Goal: Transaction & Acquisition: Download file/media

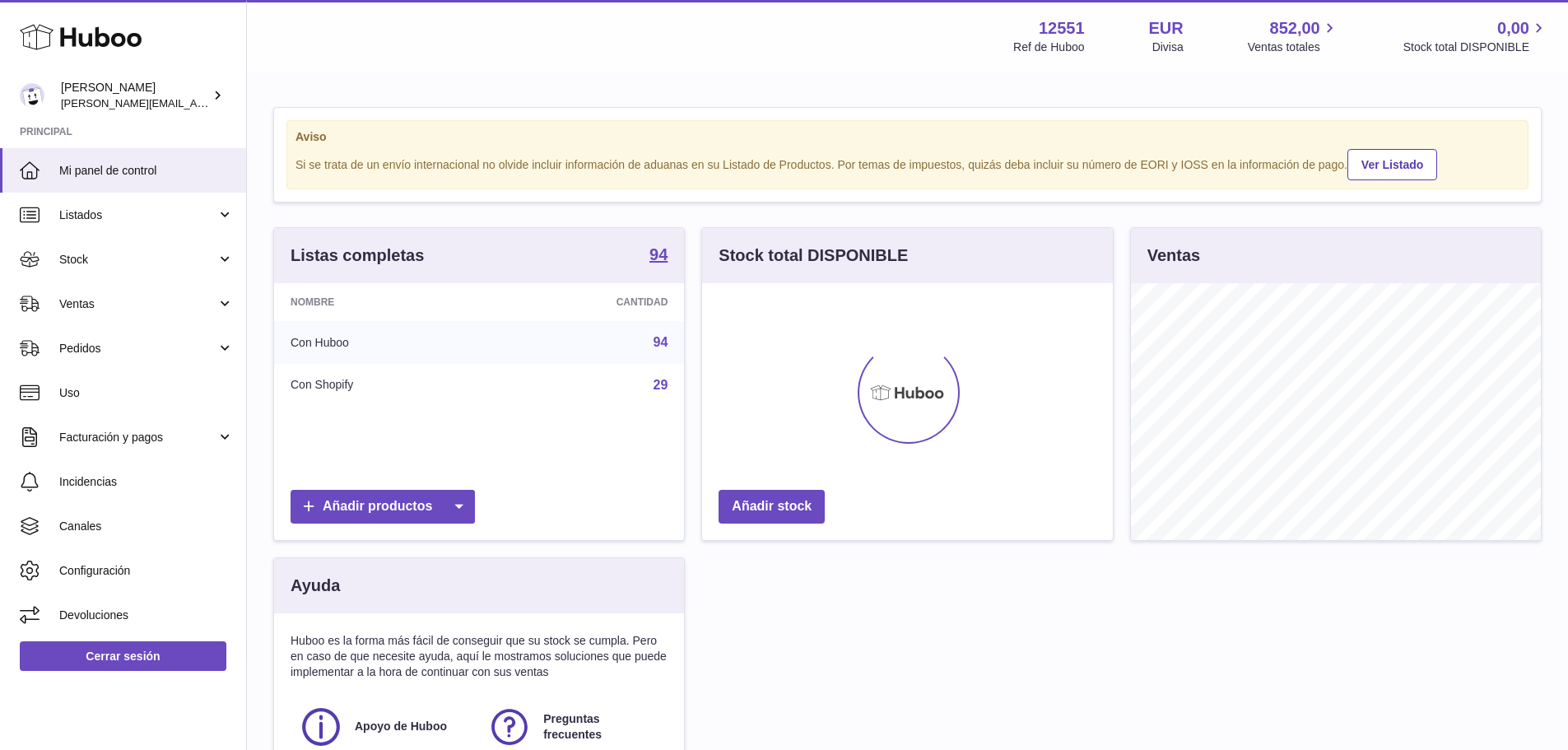
scroll to position [257, 410]
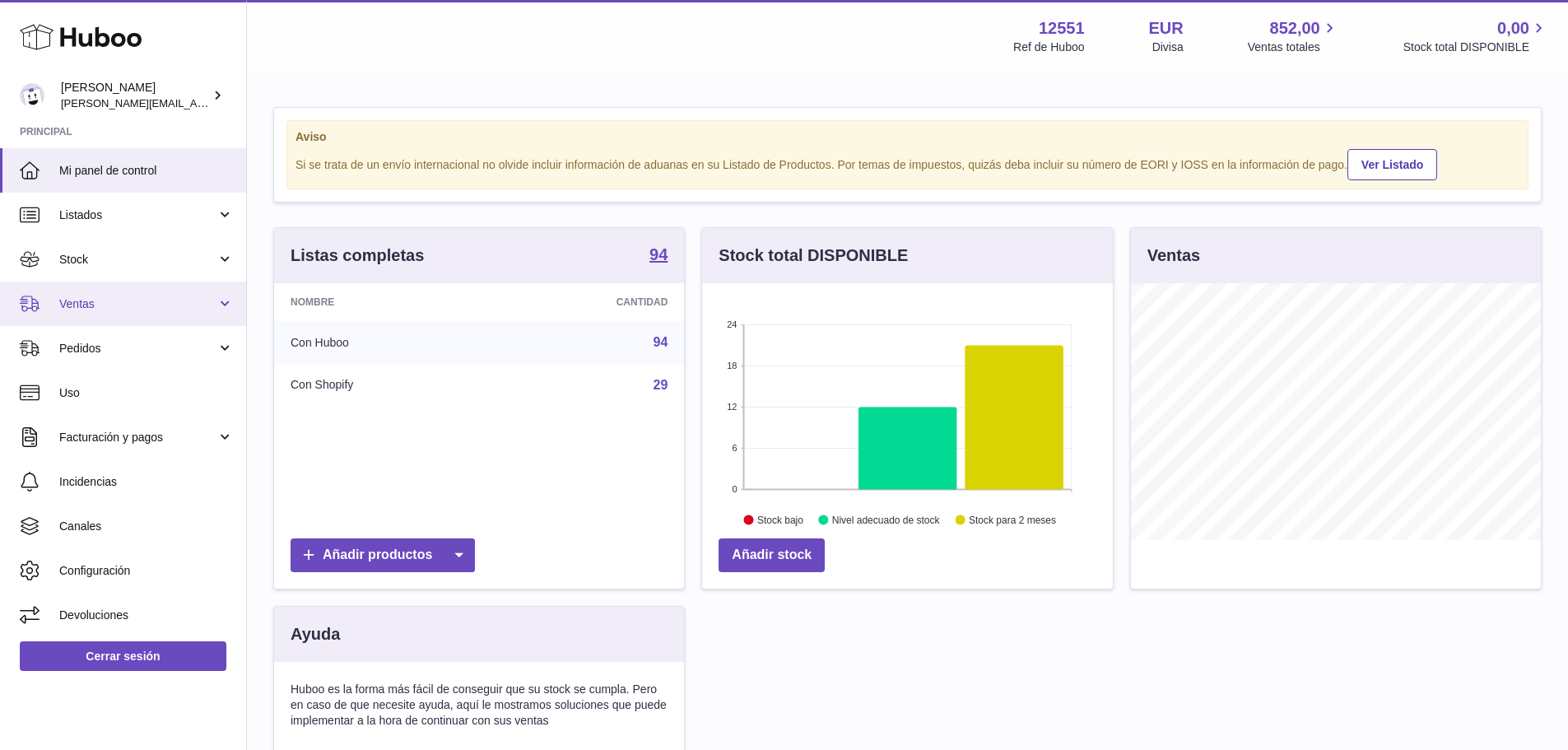
click at [85, 317] on link "Ventas" at bounding box center [123, 304] width 246 height 44
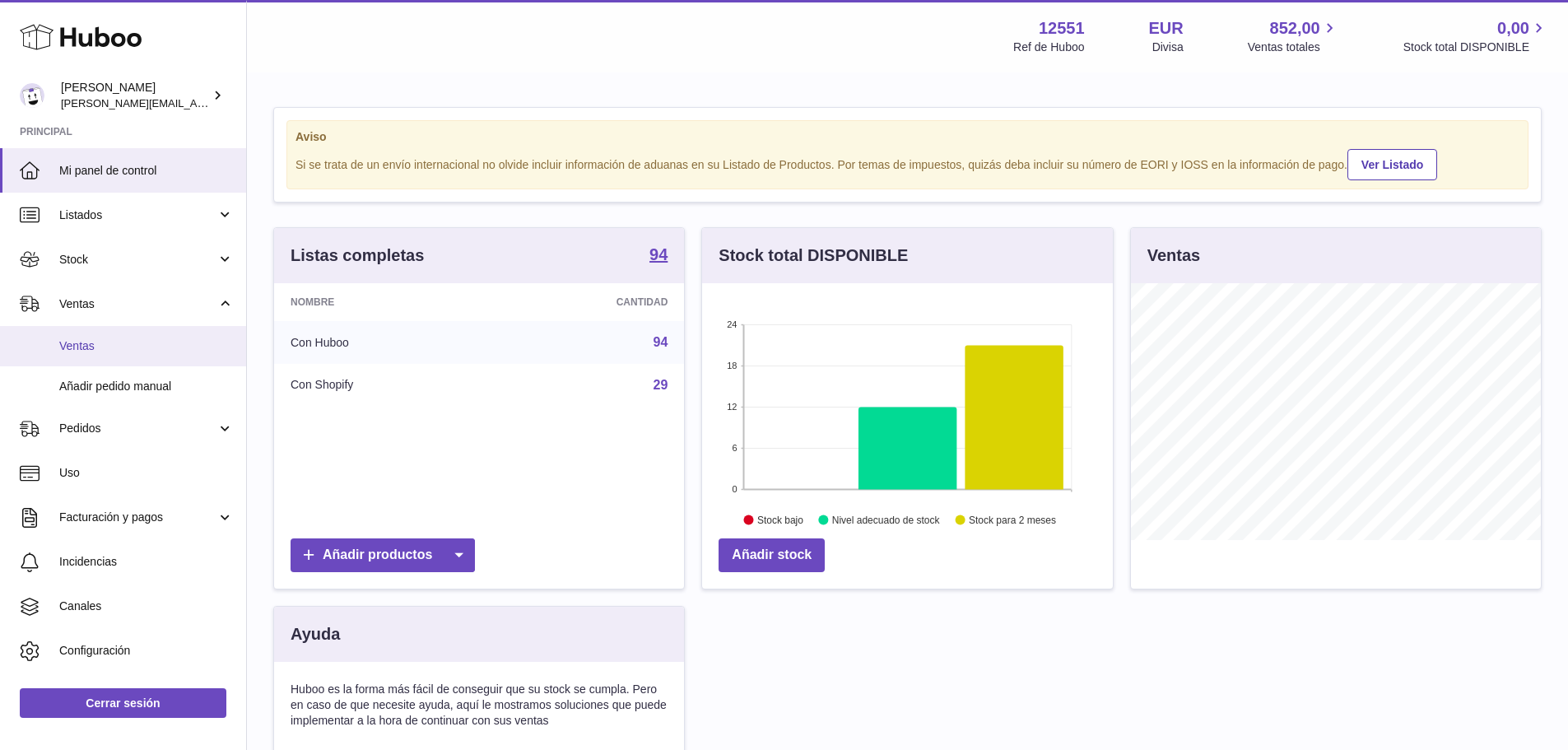
click at [100, 355] on link "Ventas" at bounding box center [123, 346] width 246 height 40
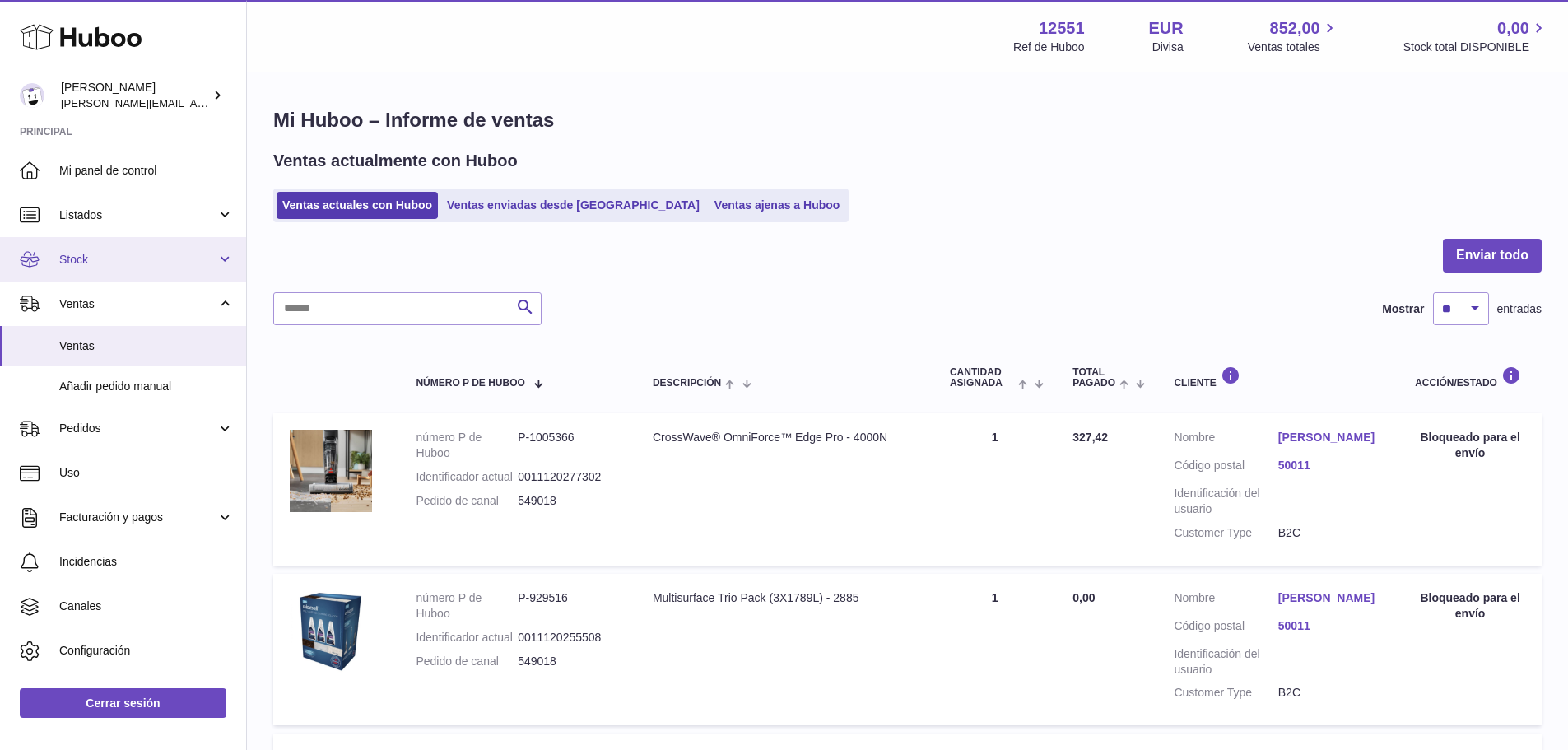
click at [91, 253] on span "Stock" at bounding box center [138, 260] width 157 height 15
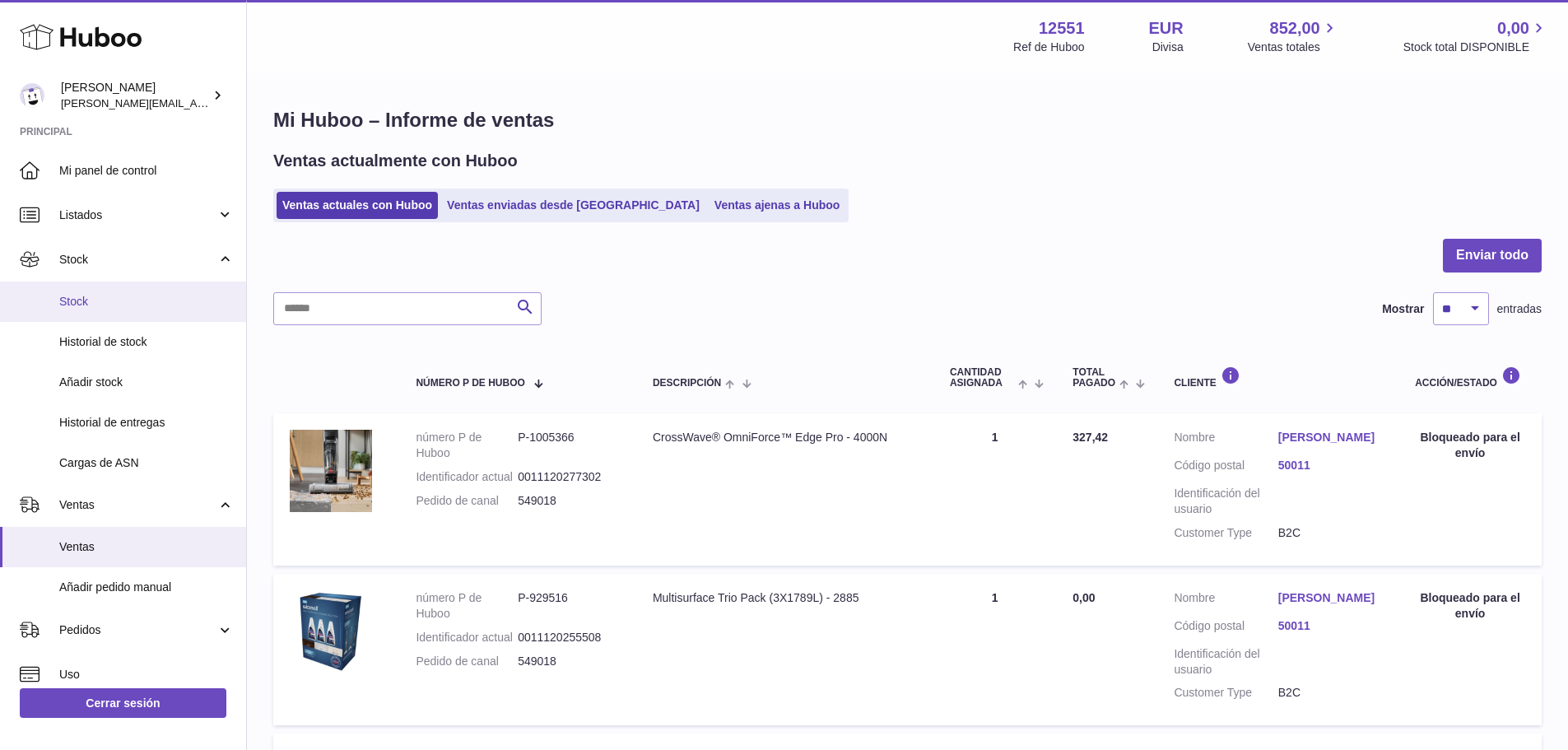
click at [87, 296] on span "Stock" at bounding box center [147, 301] width 175 height 15
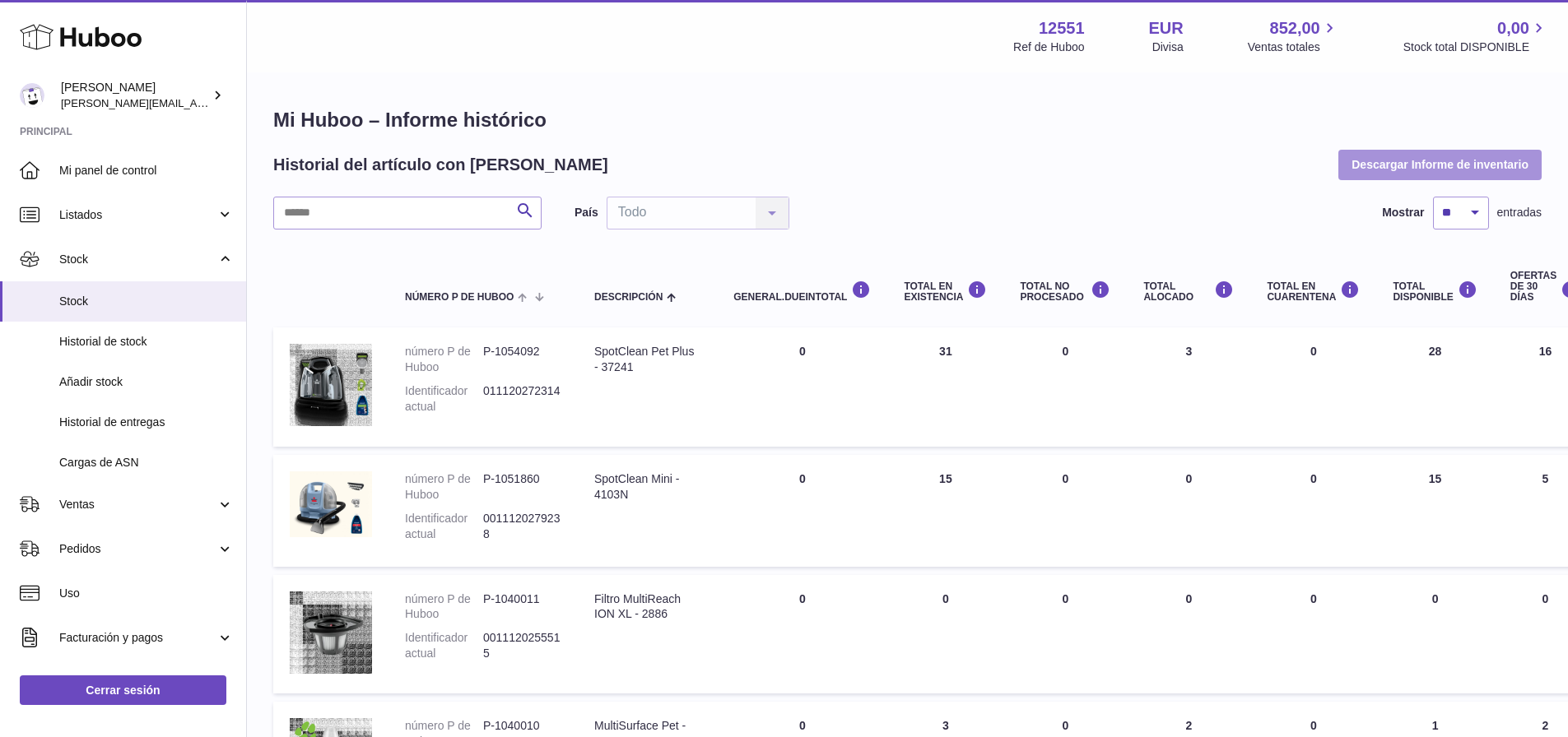
click at [1472, 157] on button "Descargar Informe de inventario" at bounding box center [1440, 164] width 203 height 30
click at [786, 371] on td "DEBIDO EN Total 0" at bounding box center [803, 387] width 171 height 119
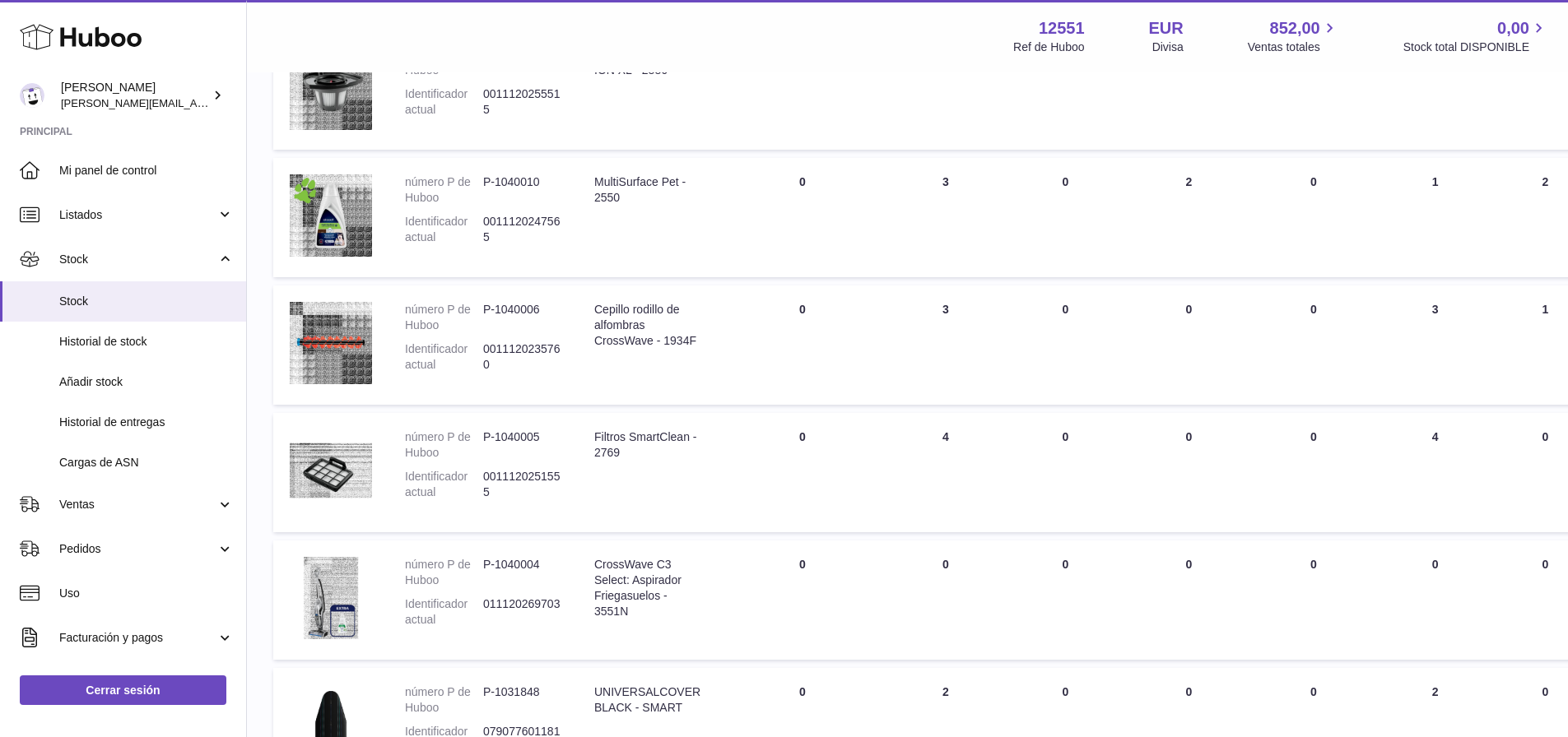
drag, startPoint x: 793, startPoint y: 370, endPoint x: 787, endPoint y: 491, distance: 121.1
